Goal: Task Accomplishment & Management: Manage account settings

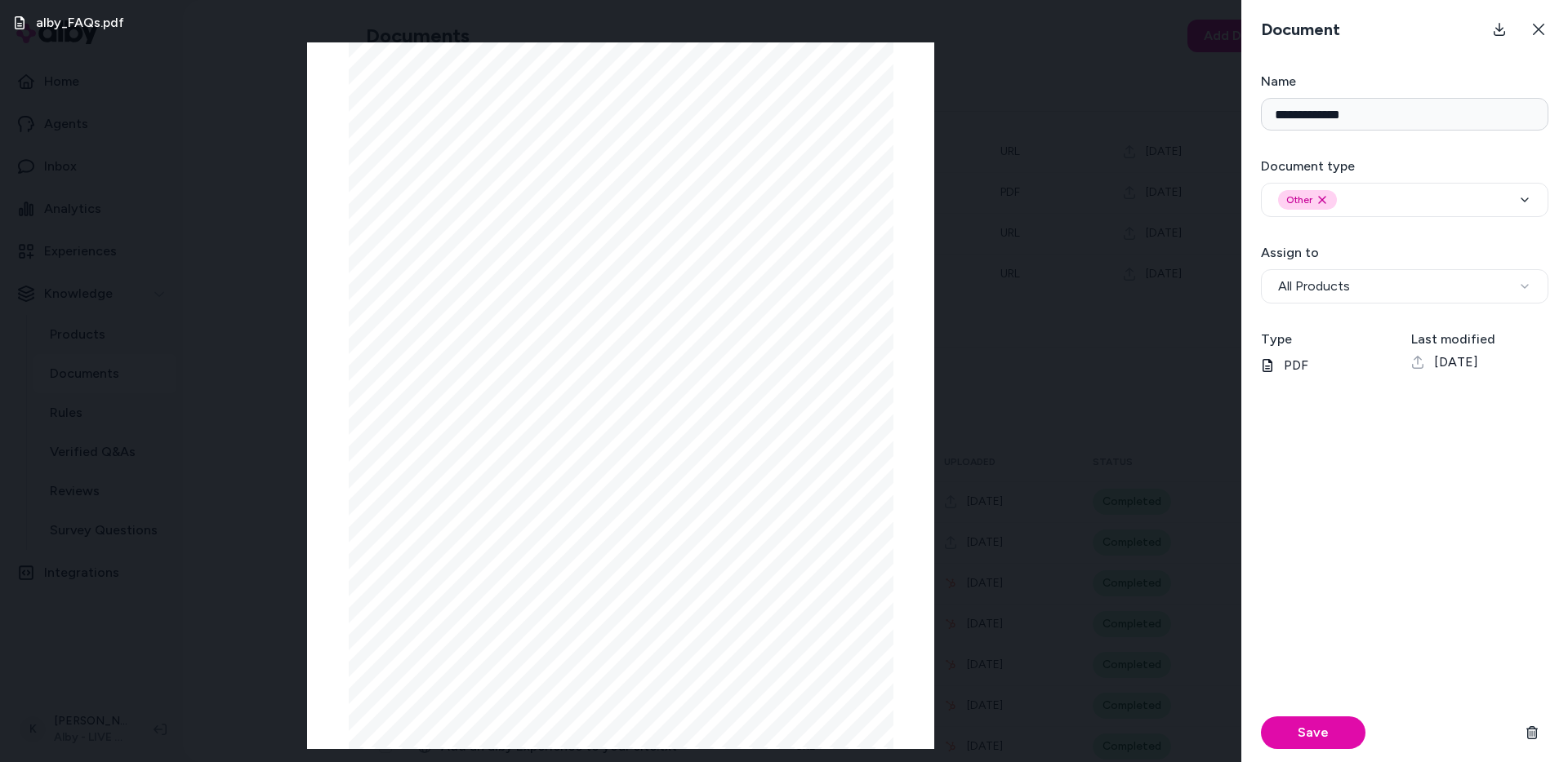
click at [1036, 359] on div "alby_FAQs.pdf Page 1/7 alby Pitch FAQs 💡 Have you asked [PERSON_NAME] first? 💡 …" at bounding box center [621, 381] width 1241 height 762
click at [1545, 39] on button at bounding box center [1539, 28] width 32 height 32
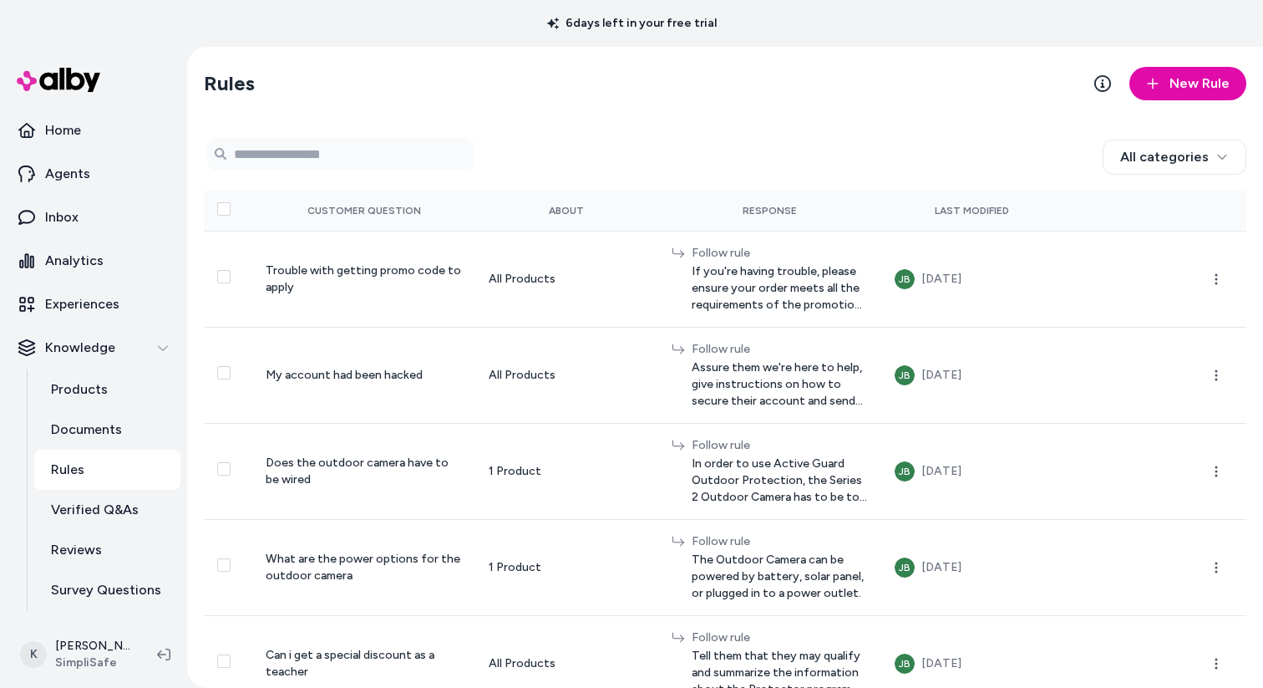
scroll to position [4948, 0]
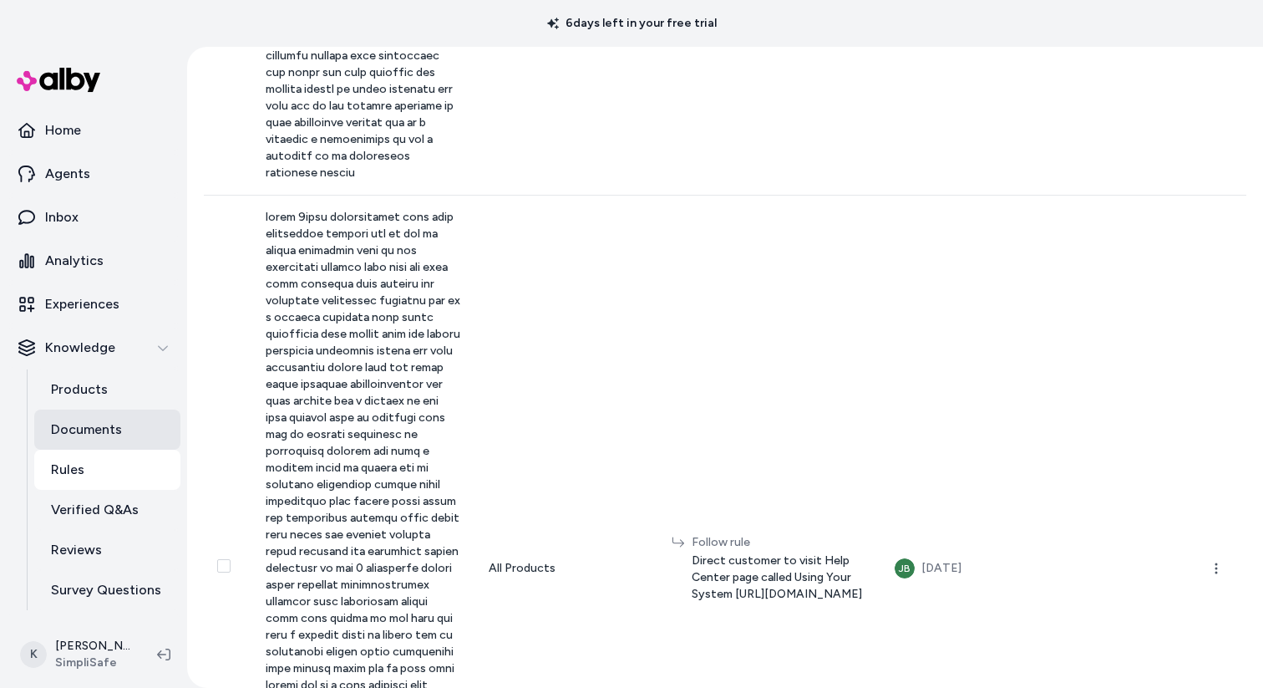
click at [105, 421] on p "Documents" at bounding box center [86, 429] width 71 height 20
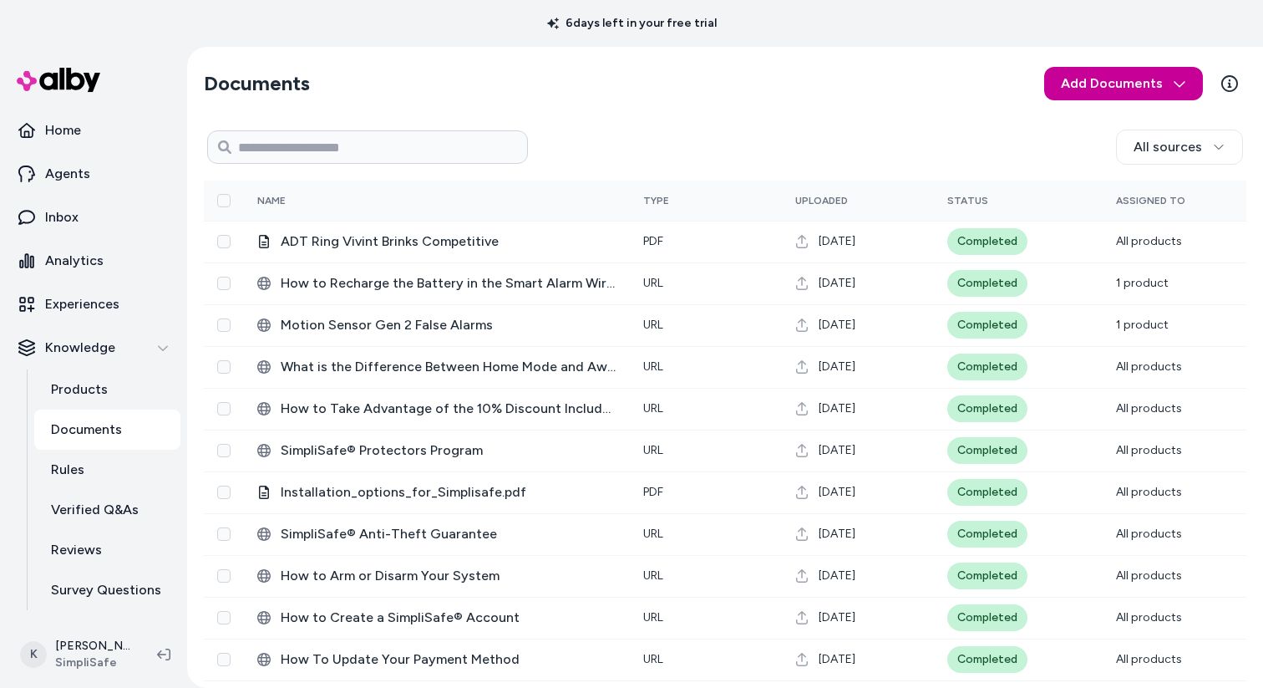
click at [1103, 86] on html "6 days left in your free trial Home Agents Inbox Analytics Experiences Knowledg…" at bounding box center [631, 344] width 1263 height 688
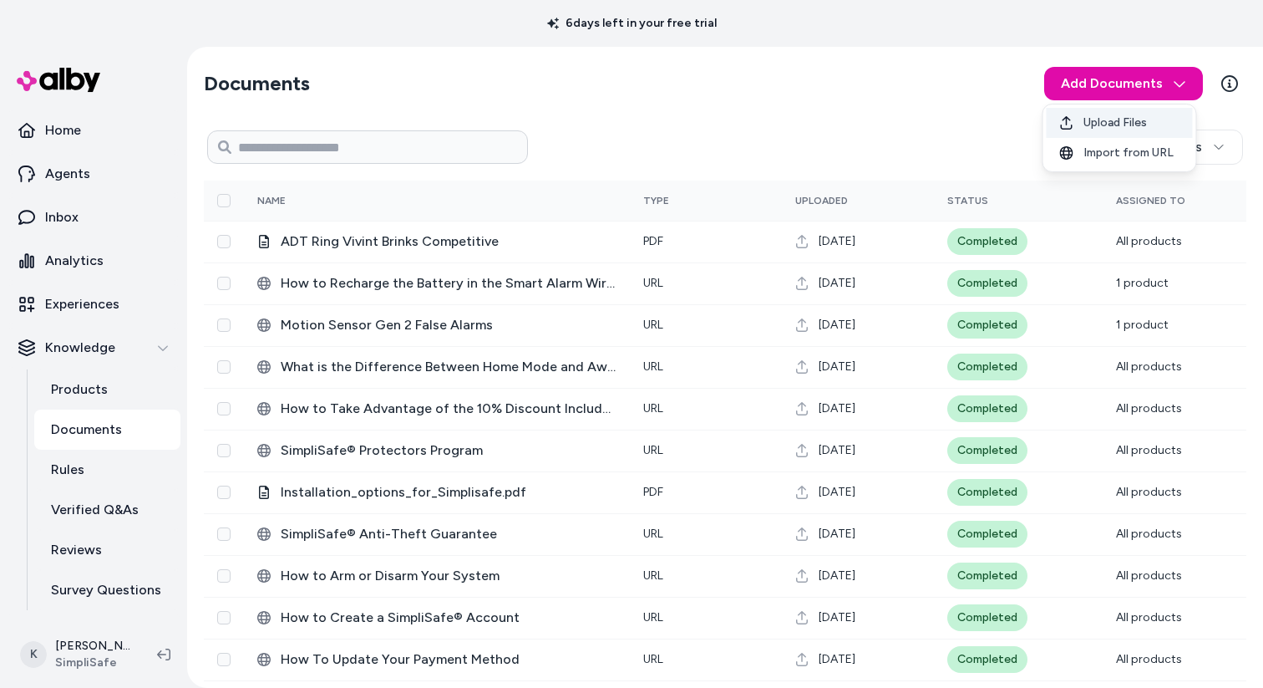
click at [1126, 125] on span "Upload Files" at bounding box center [1116, 122] width 64 height 17
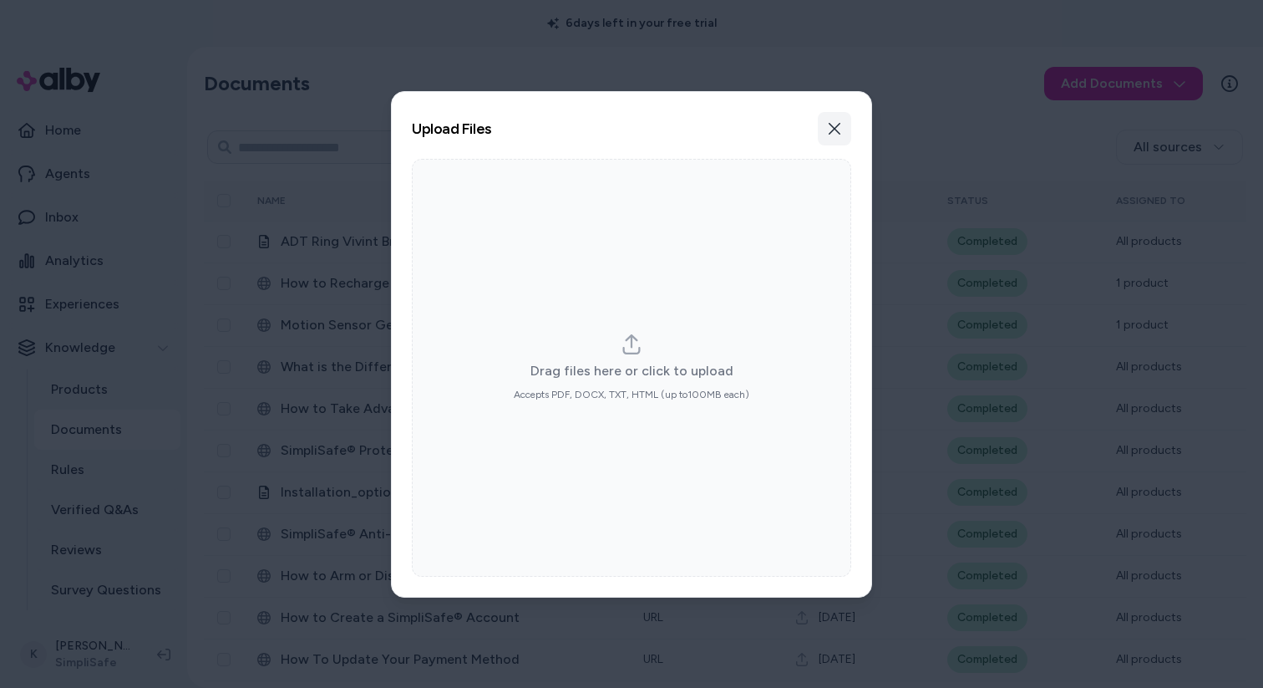
click at [831, 134] on icon "button" at bounding box center [834, 128] width 13 height 13
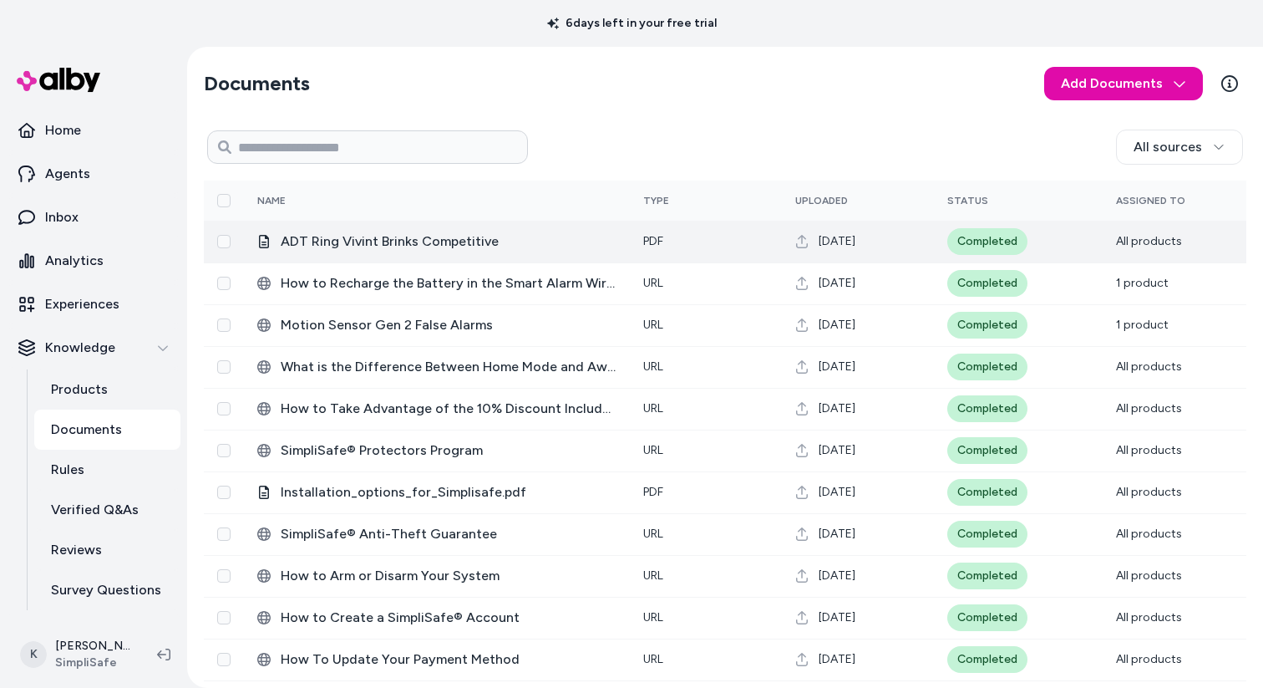
click at [513, 244] on span "ADT Ring Vivint Brinks Competitive" at bounding box center [449, 241] width 336 height 20
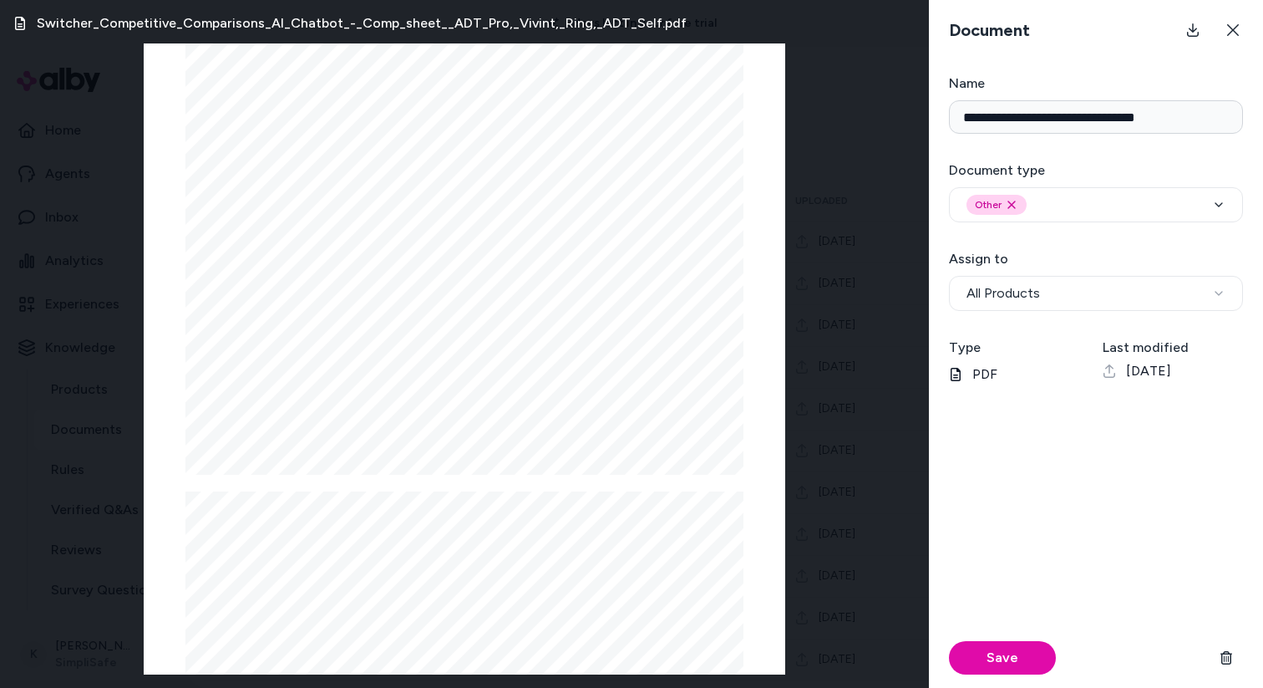
click at [1173, 315] on form "**********" at bounding box center [1096, 381] width 334 height 614
click at [1181, 299] on button "All Products" at bounding box center [1096, 293] width 294 height 35
click at [1040, 501] on div "Save" at bounding box center [1096, 549] width 294 height 277
click at [1223, 206] on icon "button" at bounding box center [1218, 204] width 13 height 13
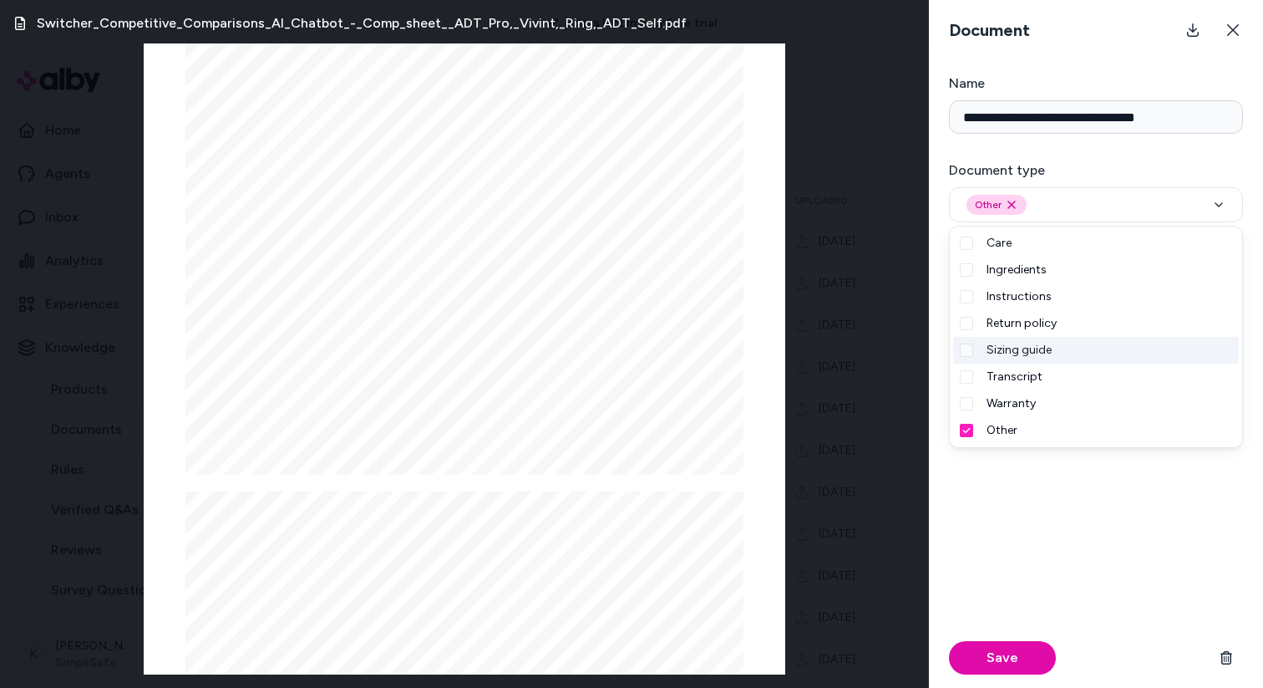
click at [972, 350] on button "Suggestions" at bounding box center [966, 349] width 13 height 13
click at [971, 427] on button "Suggestions" at bounding box center [966, 430] width 13 height 13
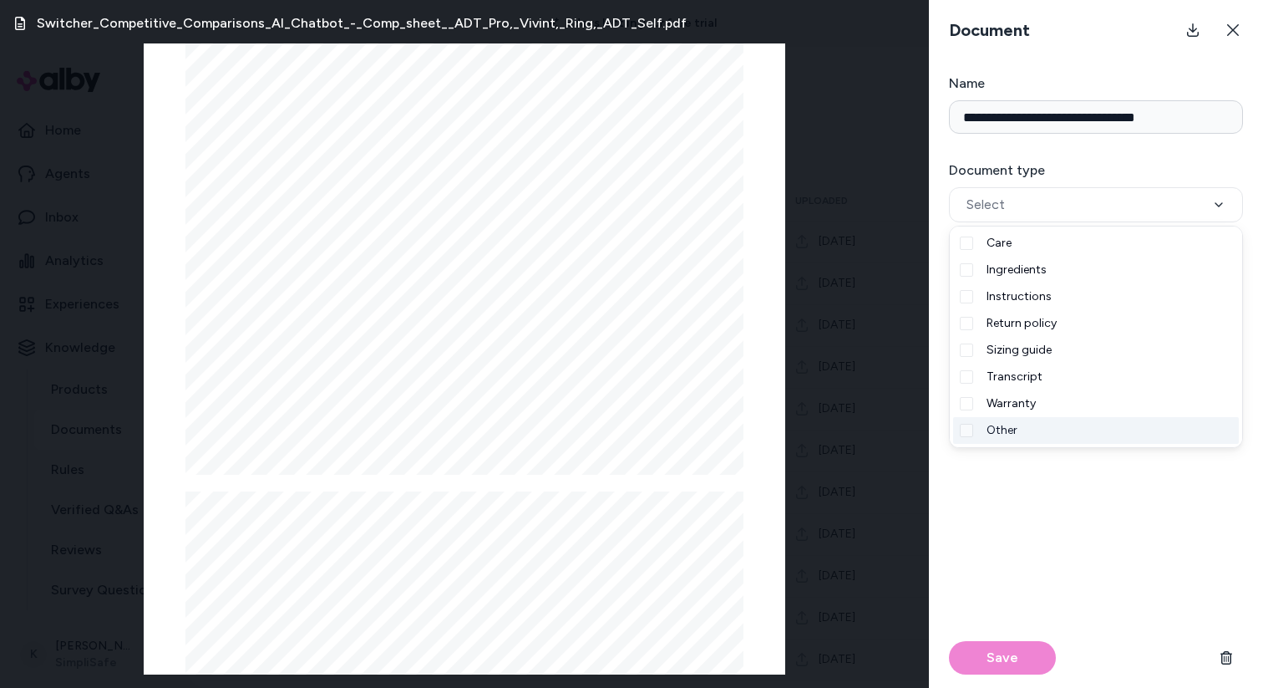
click at [971, 427] on button "Suggestions" at bounding box center [966, 430] width 13 height 13
click at [1026, 523] on div "Save" at bounding box center [1096, 549] width 294 height 277
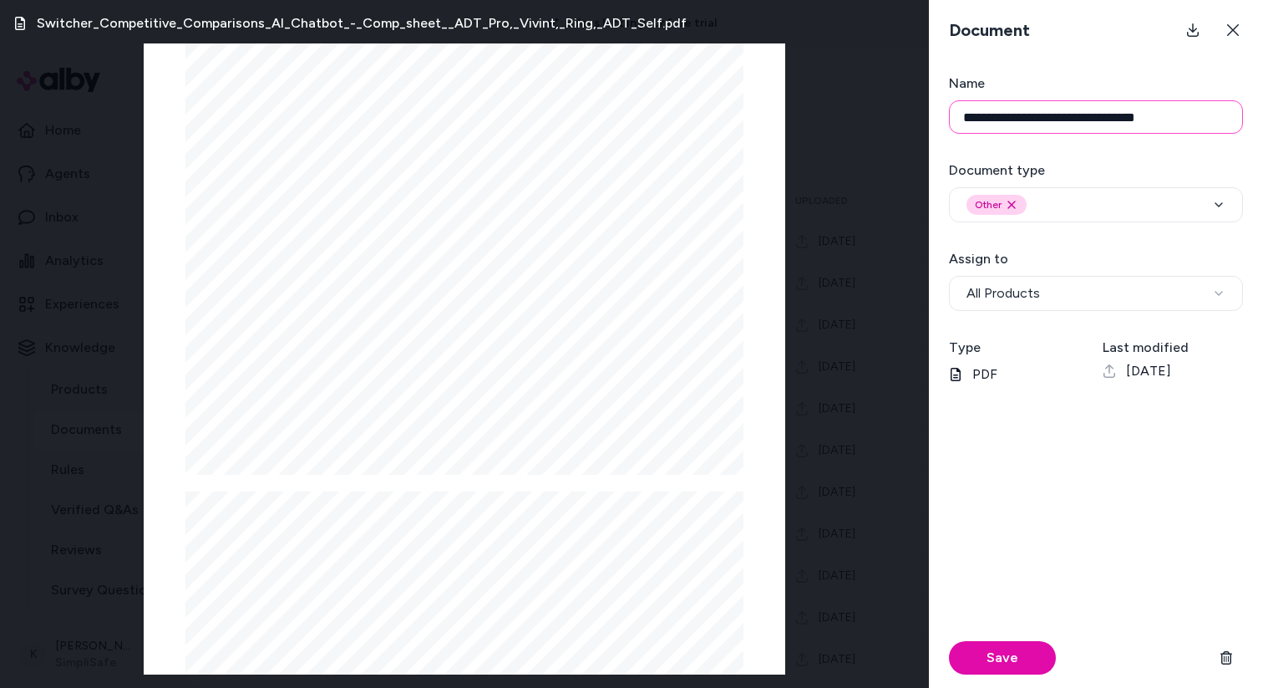
drag, startPoint x: 1182, startPoint y: 120, endPoint x: 933, endPoint y: 121, distance: 248.2
click at [933, 121] on form "**********" at bounding box center [1096, 381] width 334 height 614
click at [1024, 516] on div "Save" at bounding box center [1096, 549] width 294 height 277
click at [1000, 374] on p "PDF" at bounding box center [1019, 374] width 140 height 20
click at [1238, 29] on icon at bounding box center [1233, 29] width 13 height 13
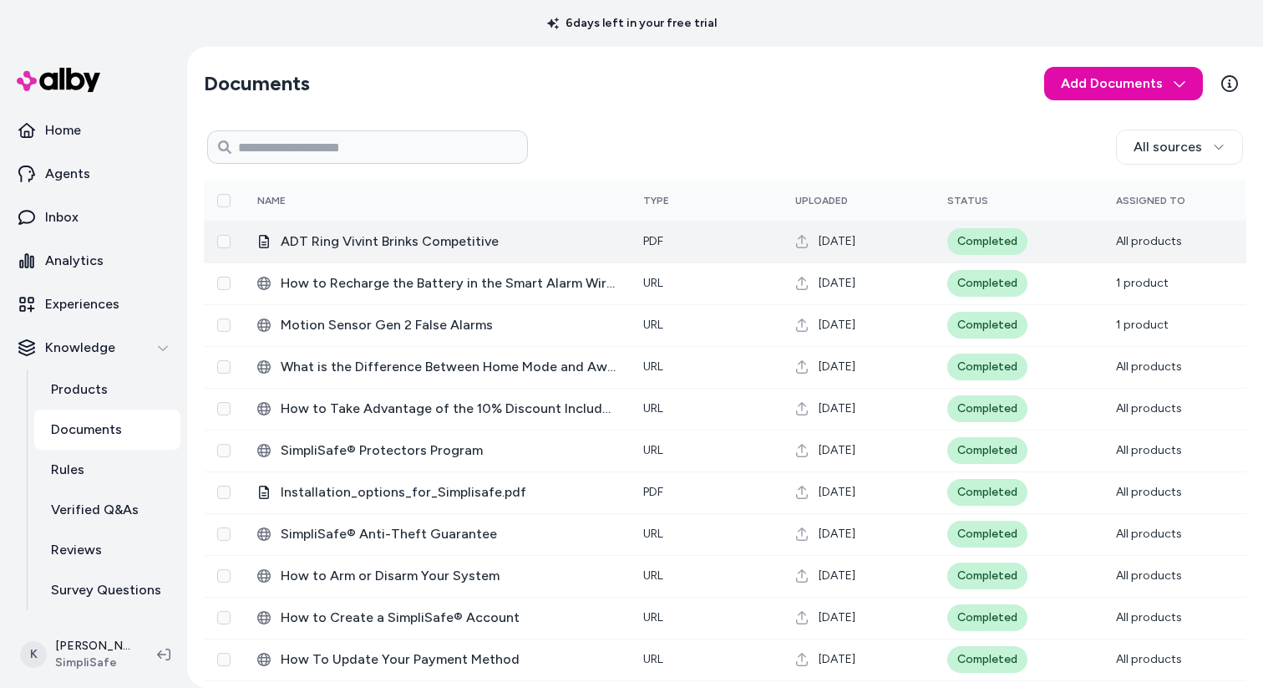
click at [543, 256] on td "ADT Ring Vivint Brinks Competitive" at bounding box center [437, 242] width 386 height 42
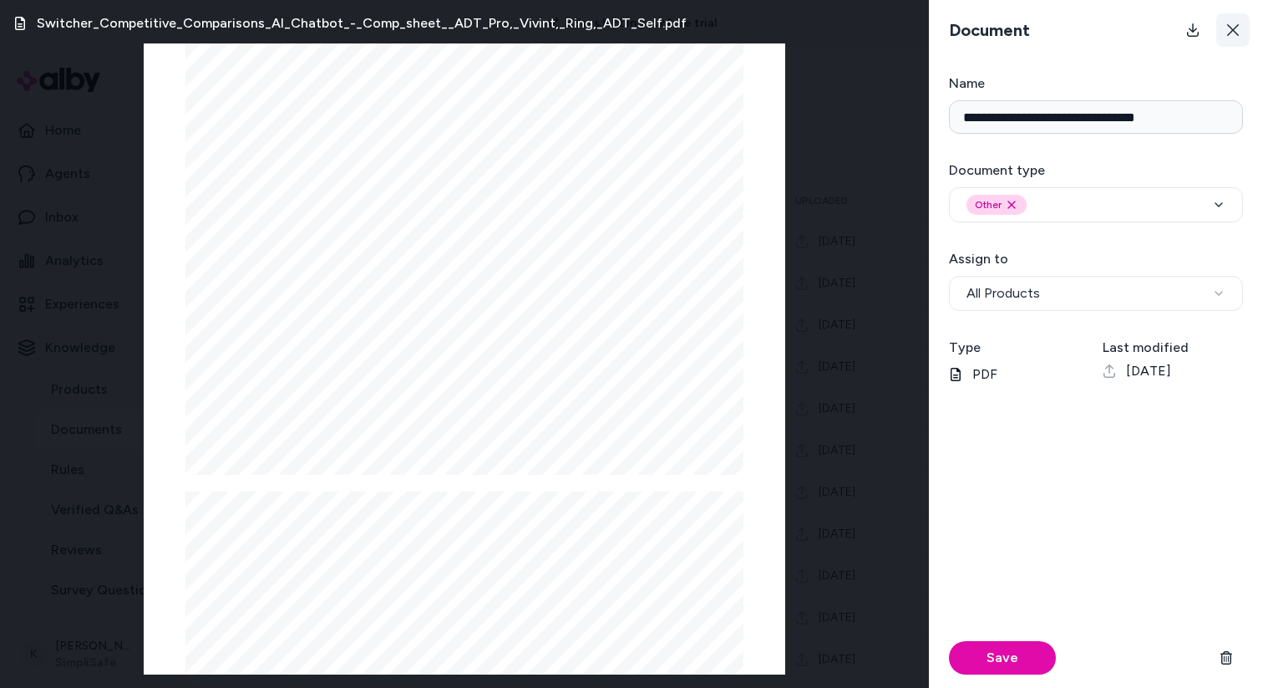
click at [1242, 33] on button at bounding box center [1233, 29] width 33 height 33
